Goal: Transaction & Acquisition: Purchase product/service

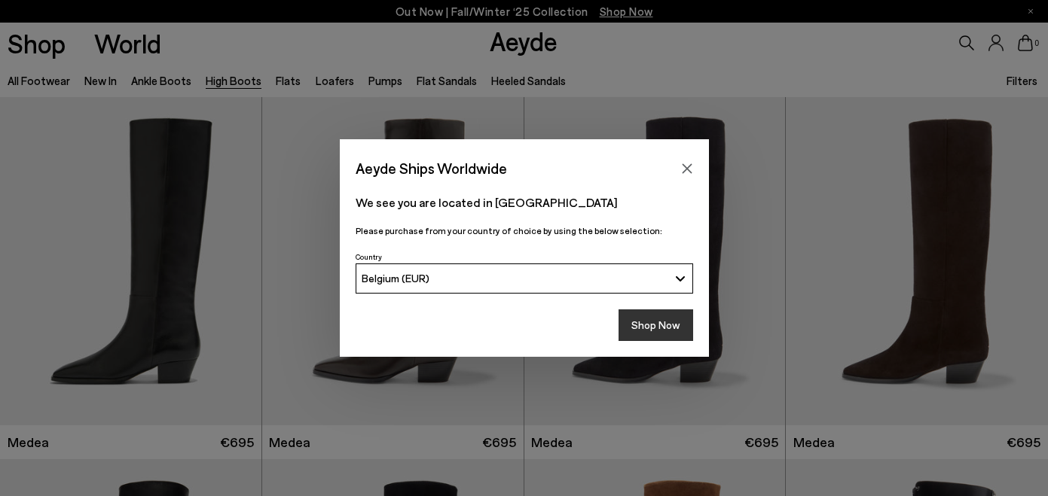
click at [651, 323] on button "Shop Now" at bounding box center [655, 326] width 75 height 32
click at [688, 164] on icon "Close" at bounding box center [687, 169] width 12 height 12
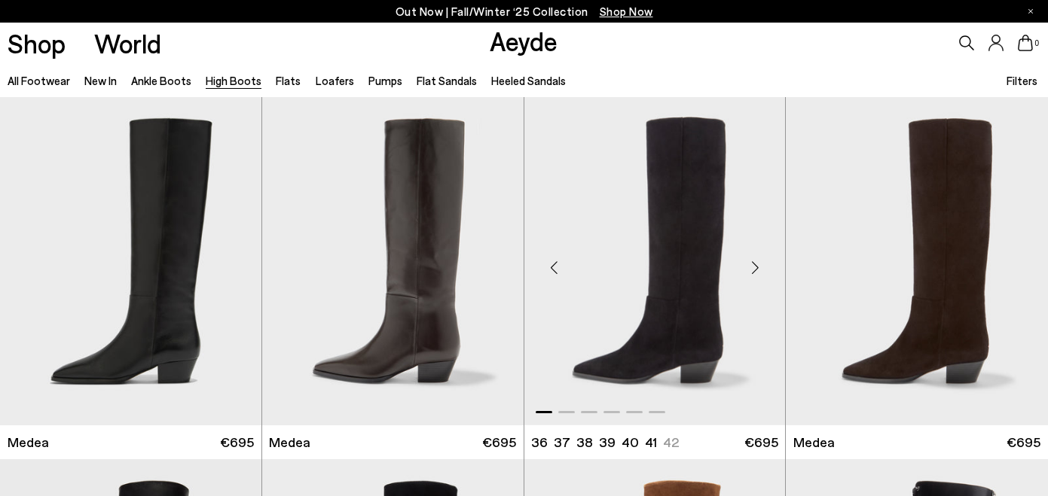
click at [752, 264] on div "Next slide" at bounding box center [754, 267] width 45 height 45
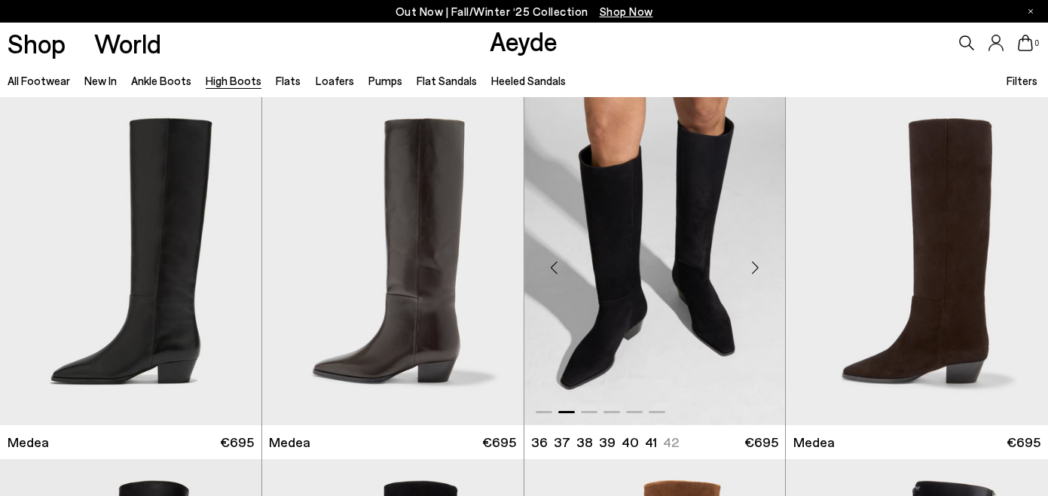
click at [752, 264] on div "Next slide" at bounding box center [754, 267] width 45 height 45
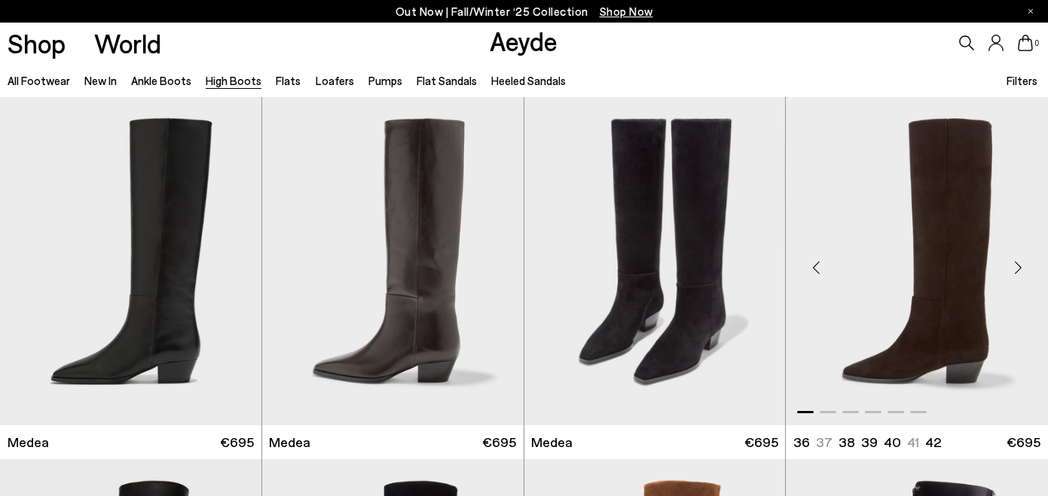
click at [1019, 263] on div "Next slide" at bounding box center [1017, 267] width 45 height 45
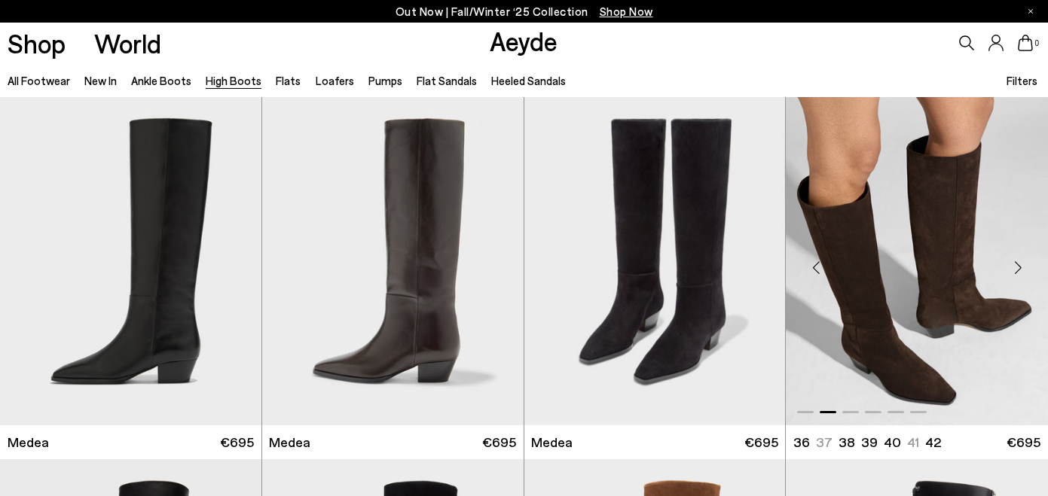
click at [1019, 264] on div "Next slide" at bounding box center [1017, 267] width 45 height 45
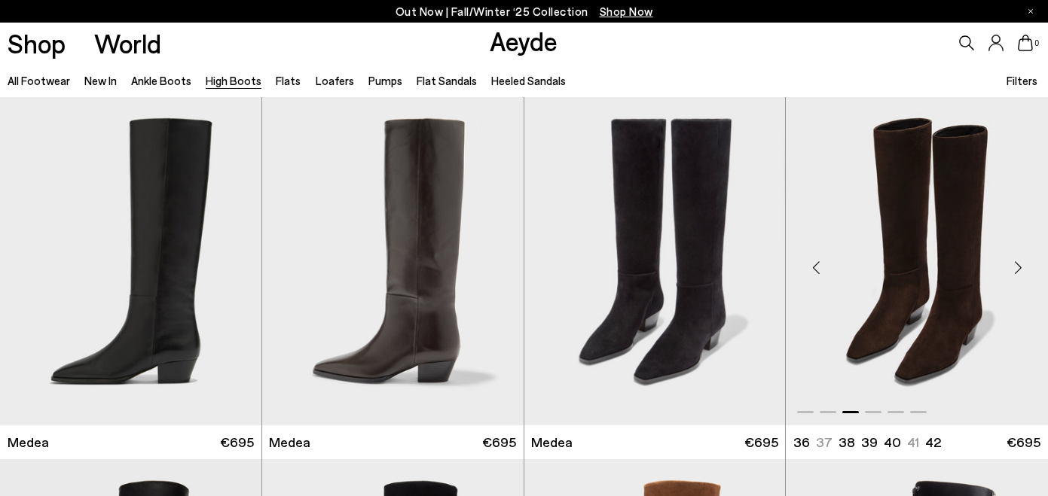
click at [1019, 264] on div "Next slide" at bounding box center [1017, 267] width 45 height 45
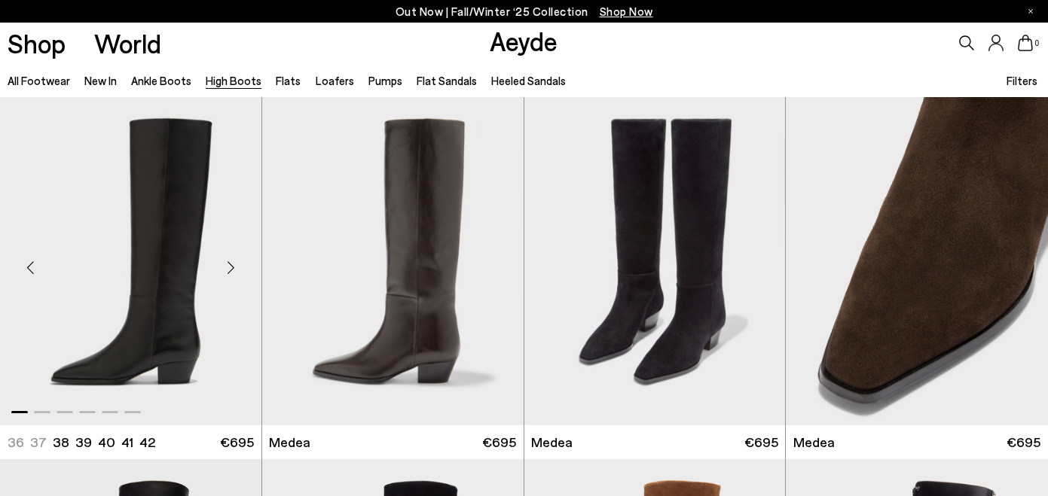
click at [233, 267] on div "Next slide" at bounding box center [231, 267] width 45 height 45
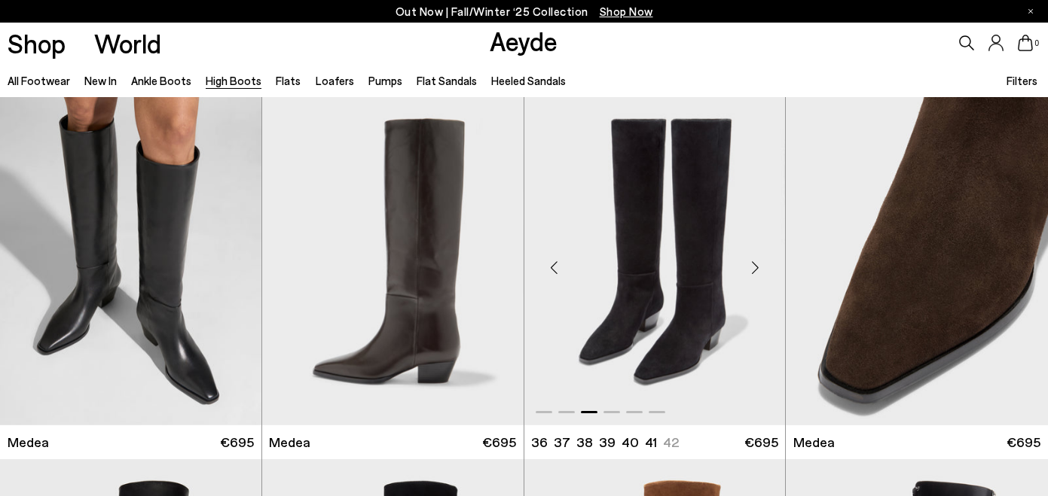
click at [749, 261] on div "Next slide" at bounding box center [754, 267] width 45 height 45
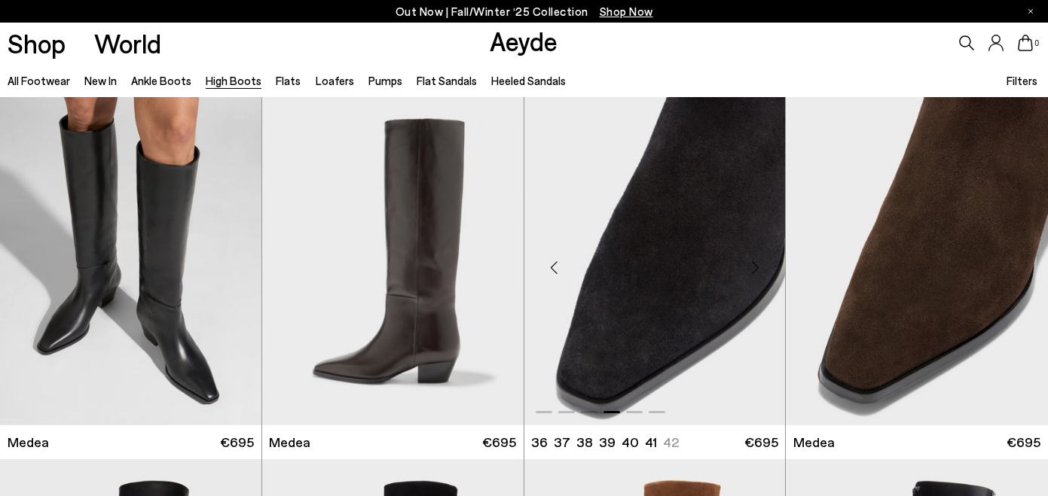
click at [749, 261] on div "Next slide" at bounding box center [754, 267] width 45 height 45
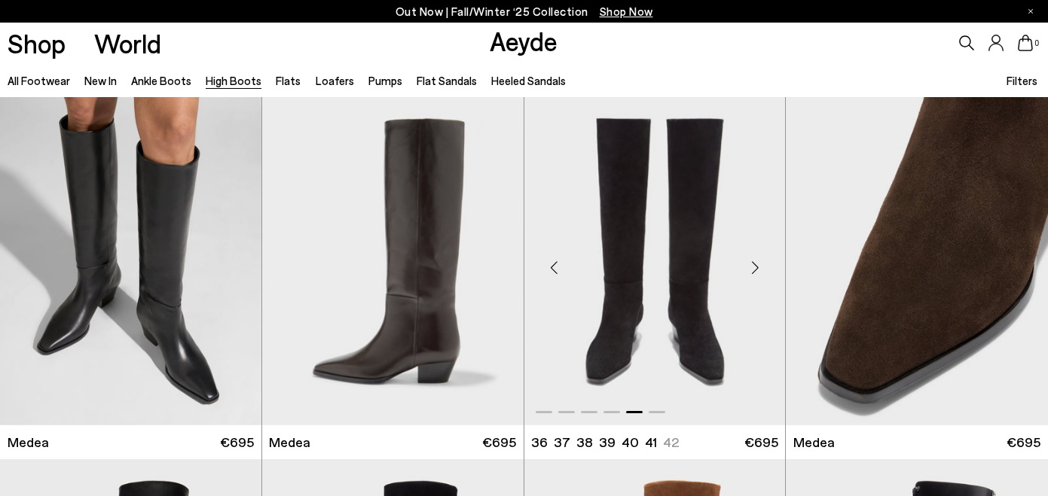
click at [749, 261] on div "Next slide" at bounding box center [754, 267] width 45 height 45
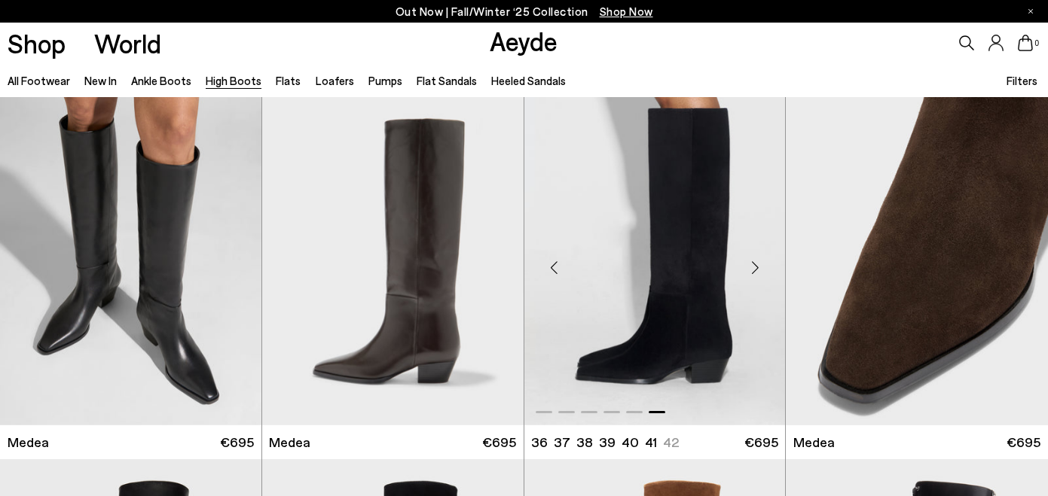
click at [749, 262] on div "Next slide" at bounding box center [754, 267] width 45 height 45
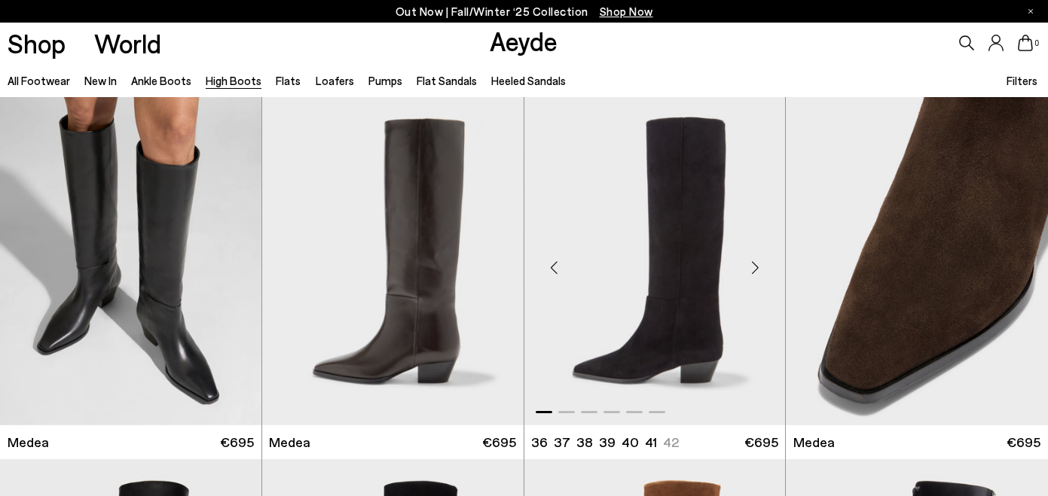
click at [749, 262] on div "Next slide" at bounding box center [754, 267] width 45 height 45
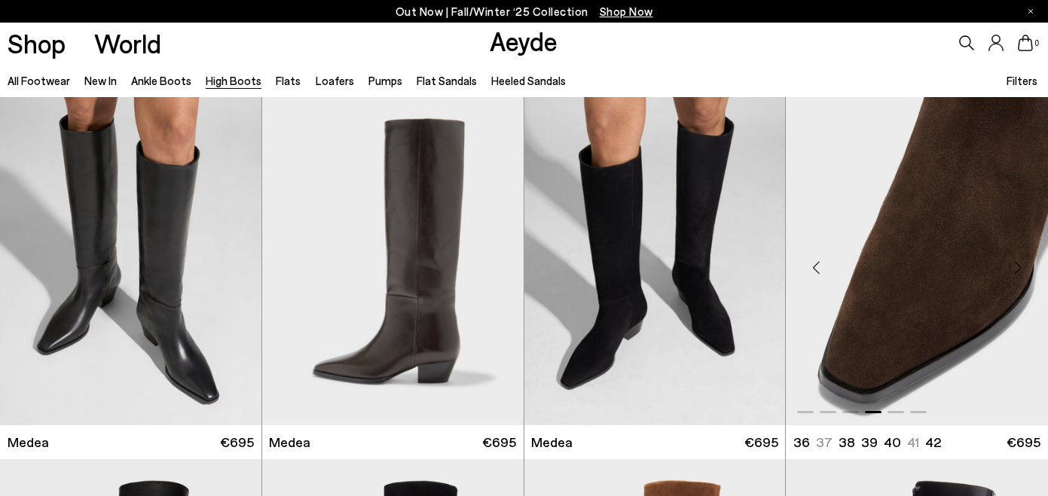
click at [1020, 266] on div "Next slide" at bounding box center [1017, 267] width 45 height 45
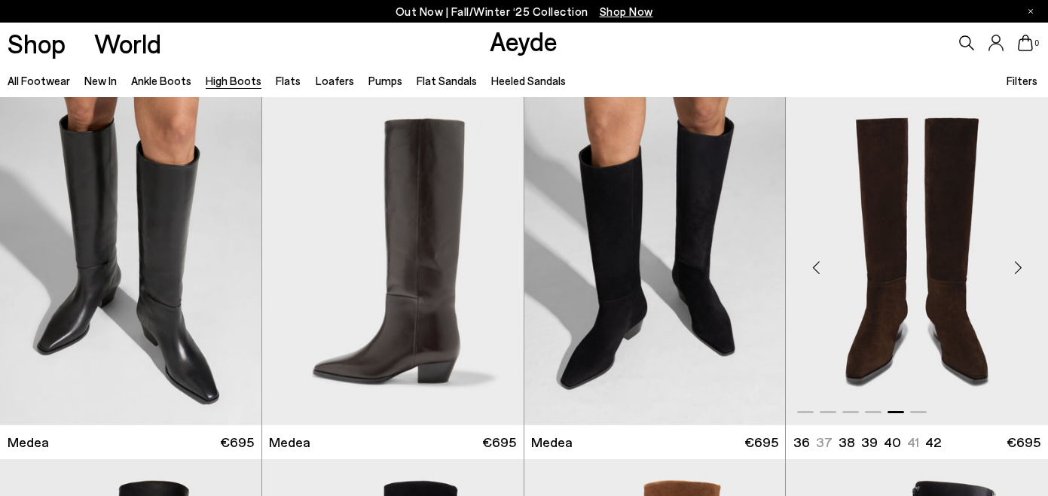
click at [1020, 266] on div "Next slide" at bounding box center [1017, 267] width 45 height 45
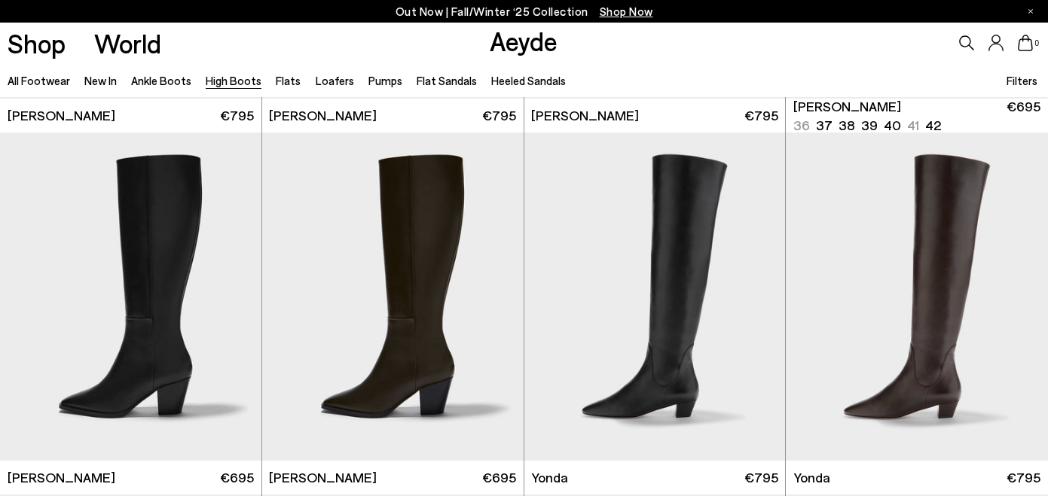
scroll to position [704, 0]
